Goal: Information Seeking & Learning: Learn about a topic

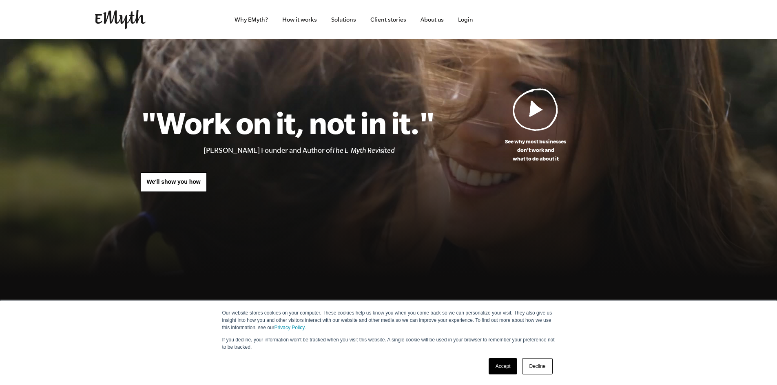
click at [537, 367] on link "Decline" at bounding box center [537, 367] width 30 height 16
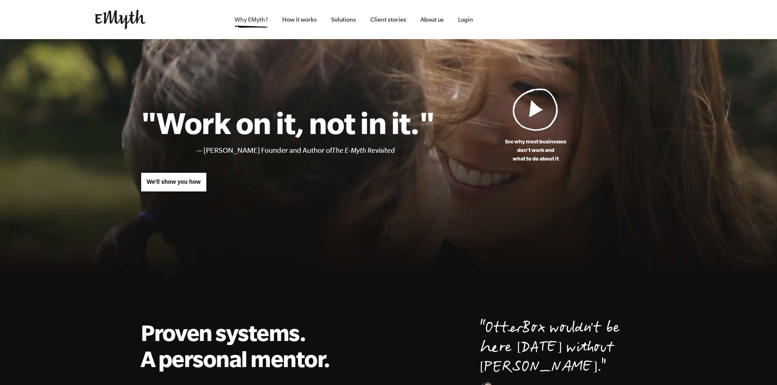
click at [249, 27] on link "Why EMyth?" at bounding box center [251, 19] width 46 height 39
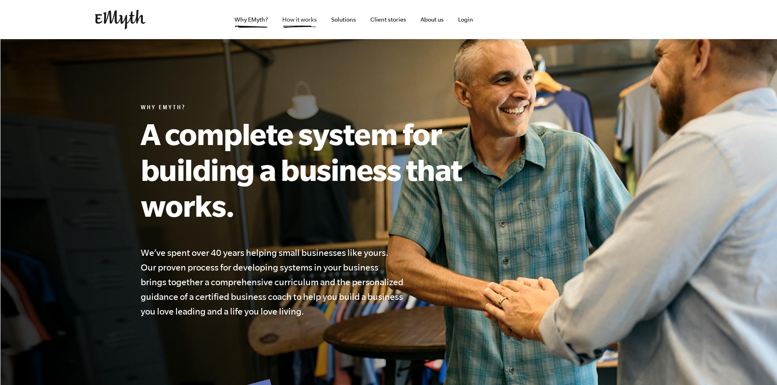
click at [310, 27] on link "How it works" at bounding box center [300, 19] width 48 height 39
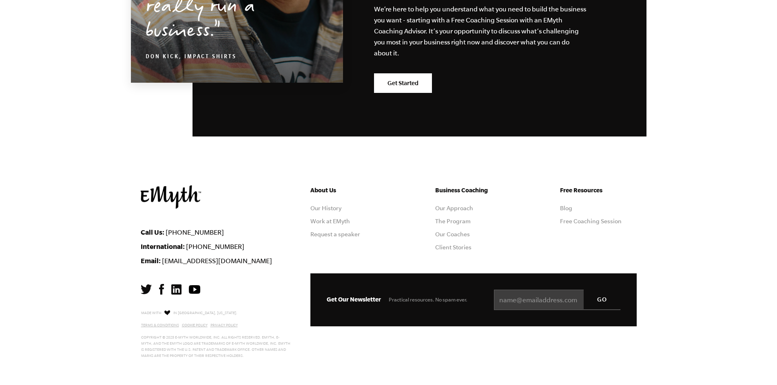
scroll to position [5017, 0]
